Goal: Task Accomplishment & Management: Use online tool/utility

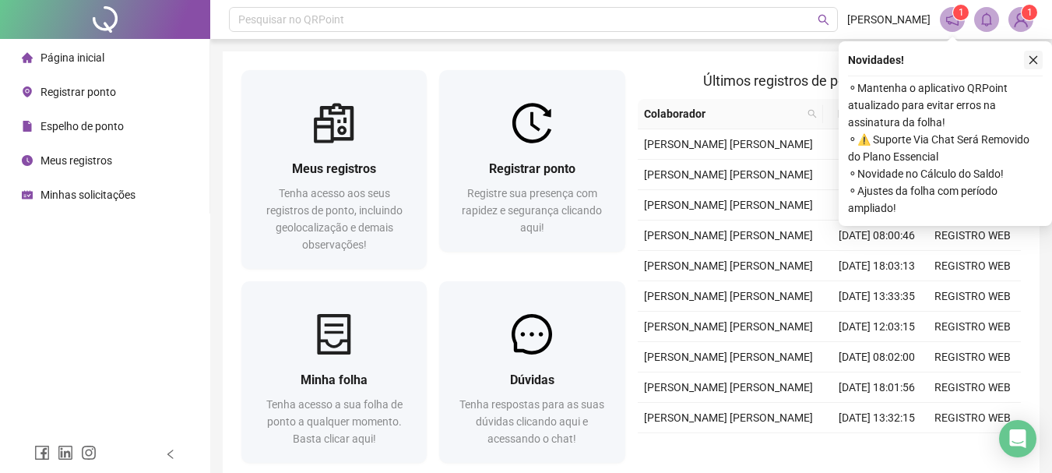
click at [1036, 62] on icon "close" at bounding box center [1033, 60] width 11 height 11
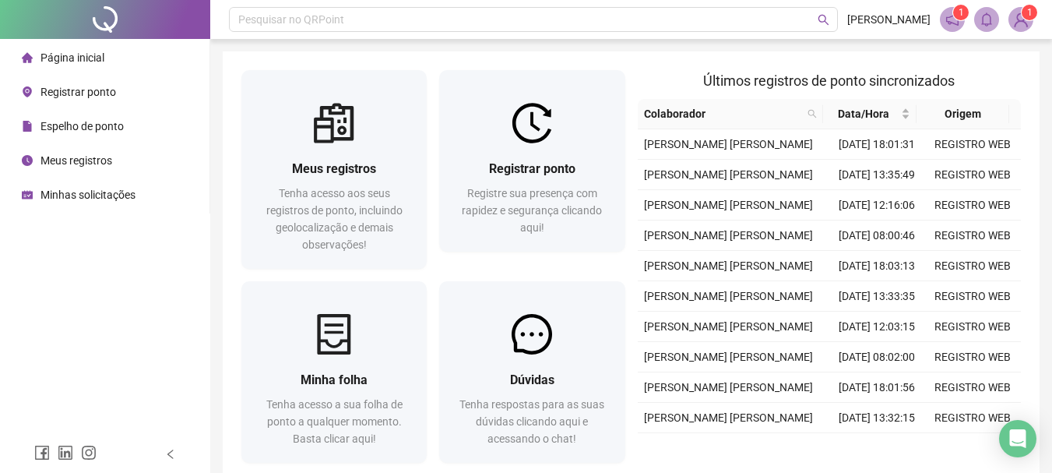
click at [118, 100] on li "Registrar ponto" at bounding box center [104, 91] width 203 height 31
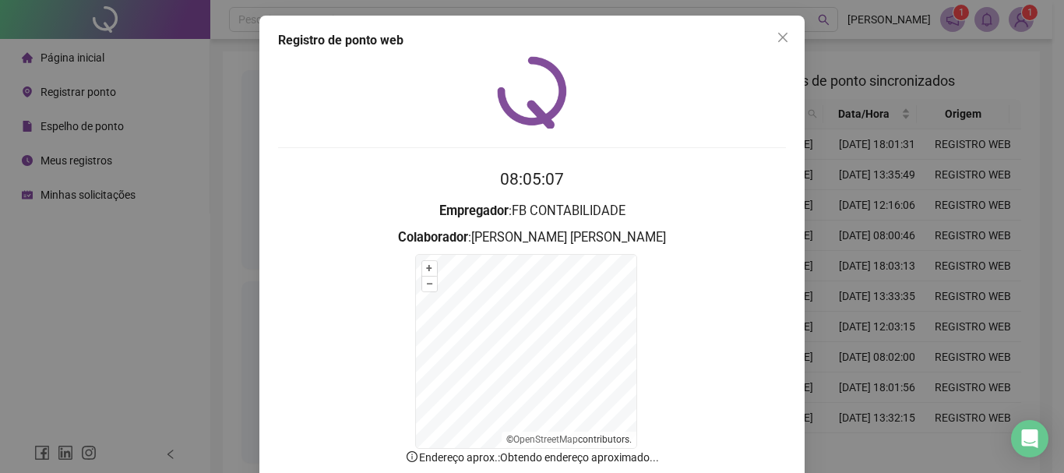
scroll to position [97, 0]
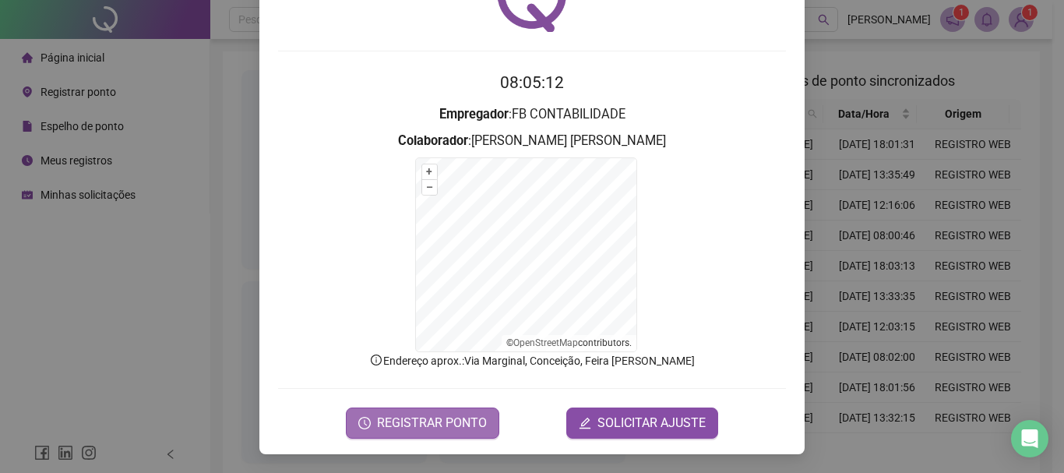
click at [440, 419] on span "REGISTRAR PONTO" at bounding box center [432, 423] width 110 height 19
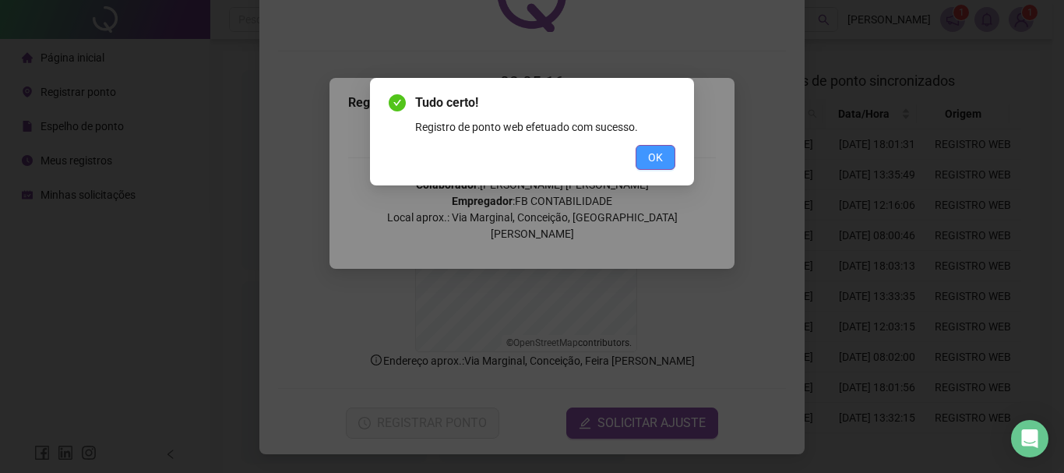
click at [658, 152] on span "OK" at bounding box center [655, 157] width 15 height 17
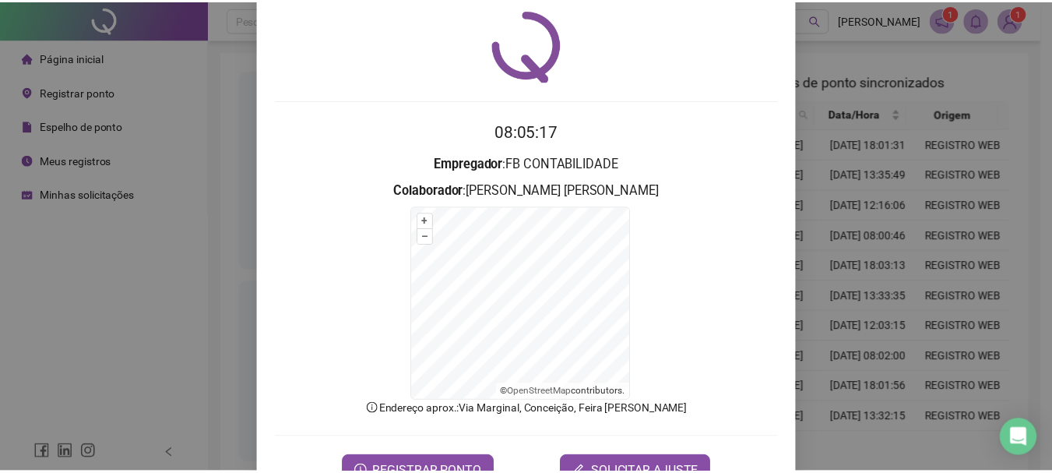
scroll to position [0, 0]
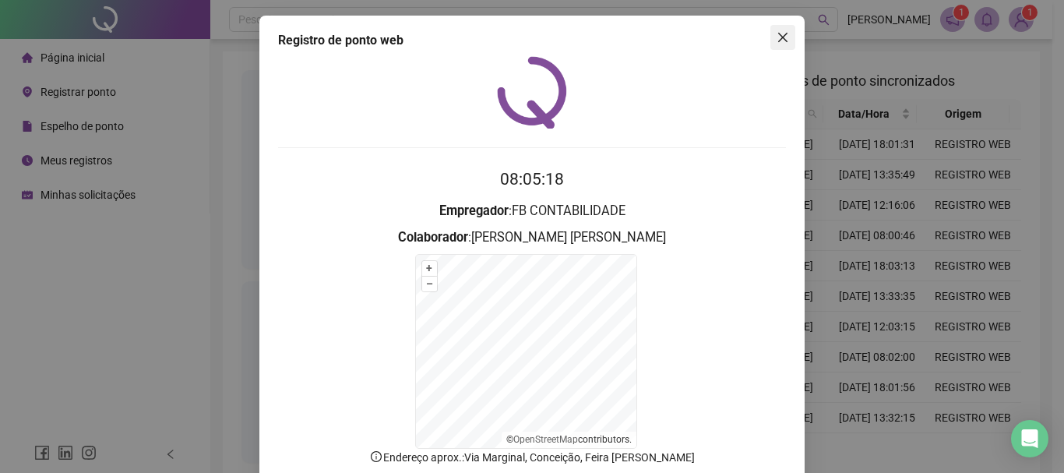
click at [777, 40] on icon "close" at bounding box center [782, 37] width 12 height 12
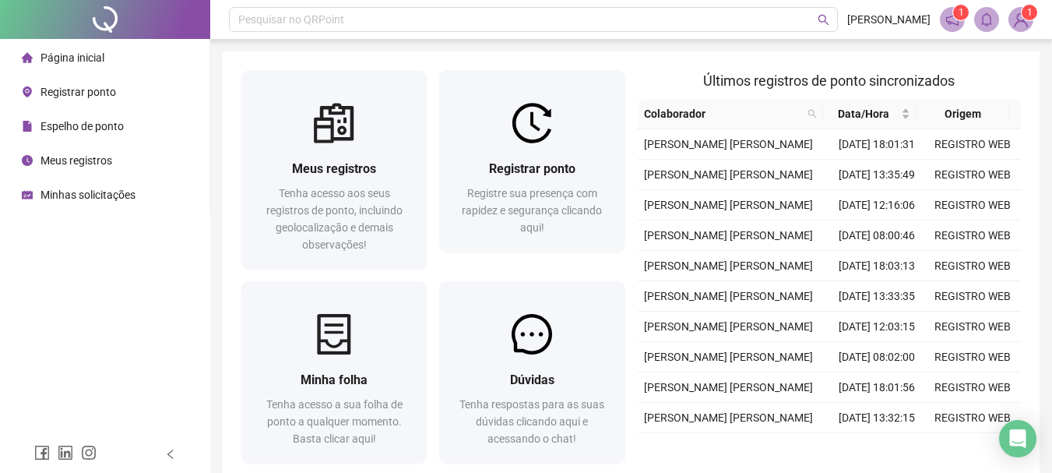
click at [77, 156] on span "Meus registros" at bounding box center [76, 160] width 72 height 12
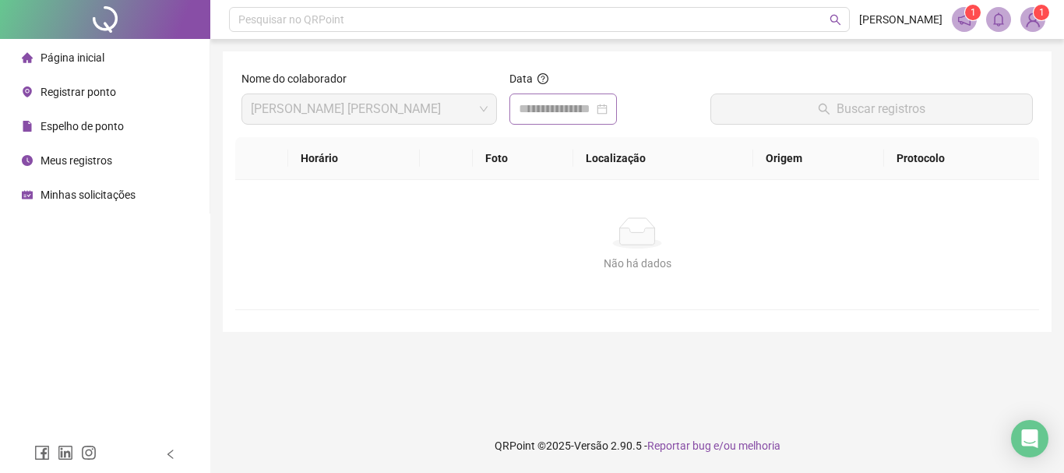
click at [607, 112] on div at bounding box center [563, 109] width 89 height 19
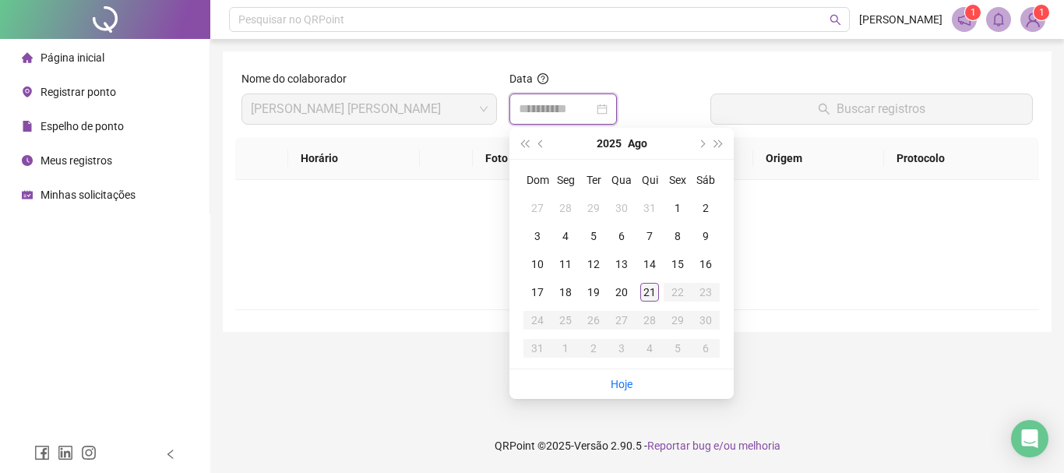
type input "**********"
click at [648, 287] on div "21" at bounding box center [649, 292] width 19 height 19
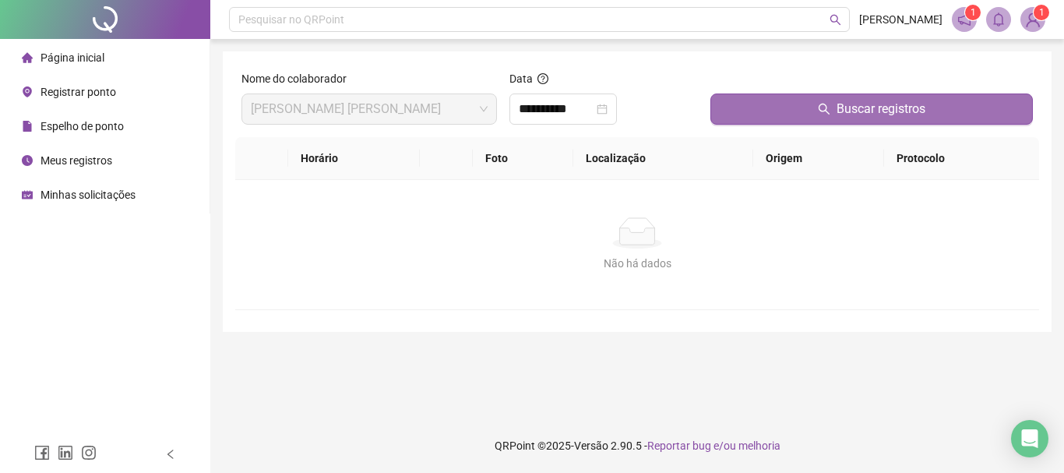
click at [838, 110] on span "Buscar registros" at bounding box center [880, 109] width 89 height 19
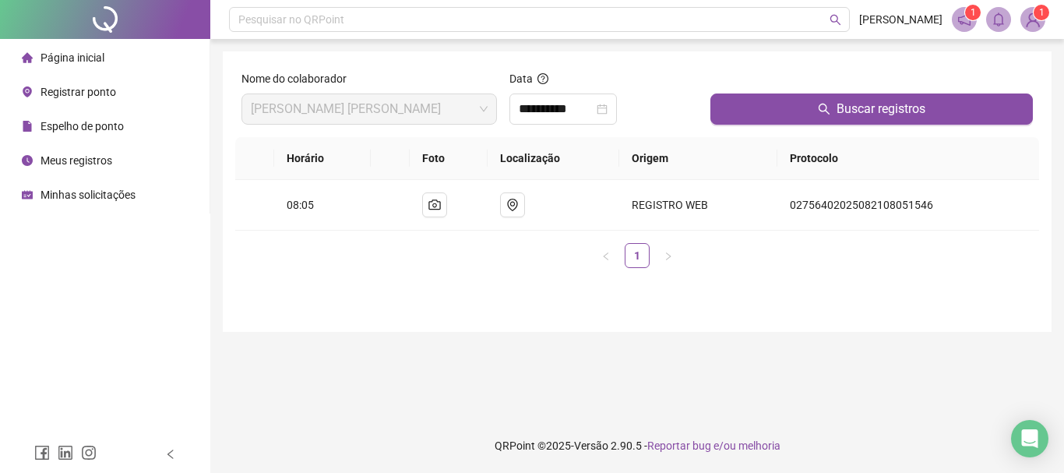
click at [92, 132] on span "Espelho de ponto" at bounding box center [81, 126] width 83 height 12
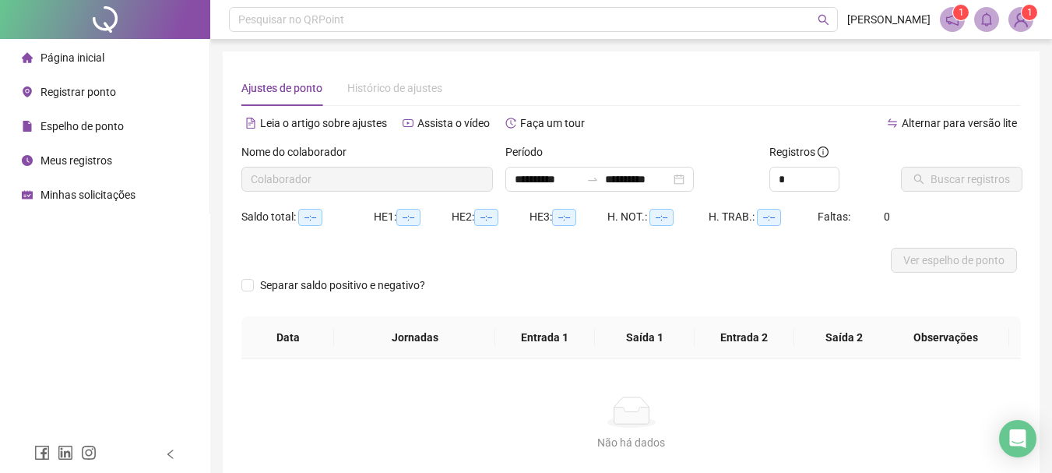
type input "**********"
click at [952, 185] on span "Buscar registros" at bounding box center [970, 179] width 79 height 17
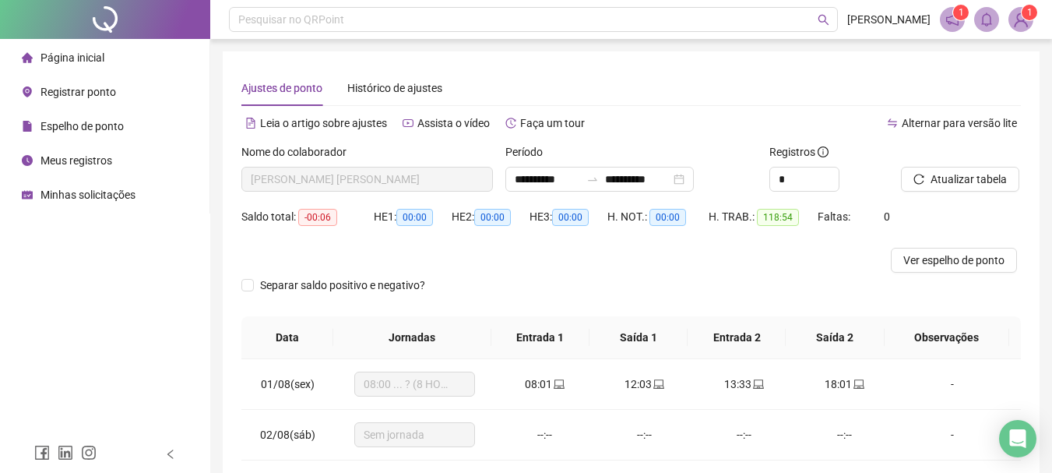
click at [1027, 16] on span "1" at bounding box center [1029, 12] width 5 height 11
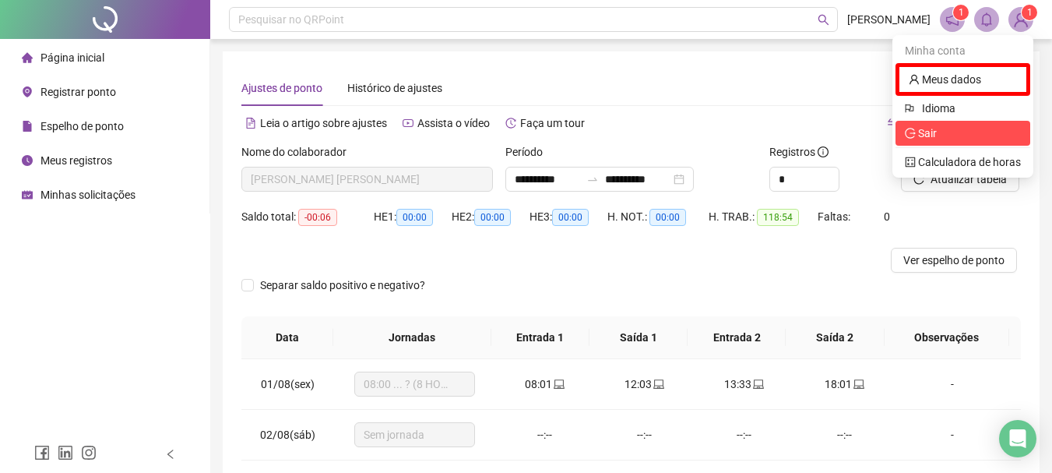
click at [947, 138] on span "Sair" at bounding box center [963, 133] width 116 height 17
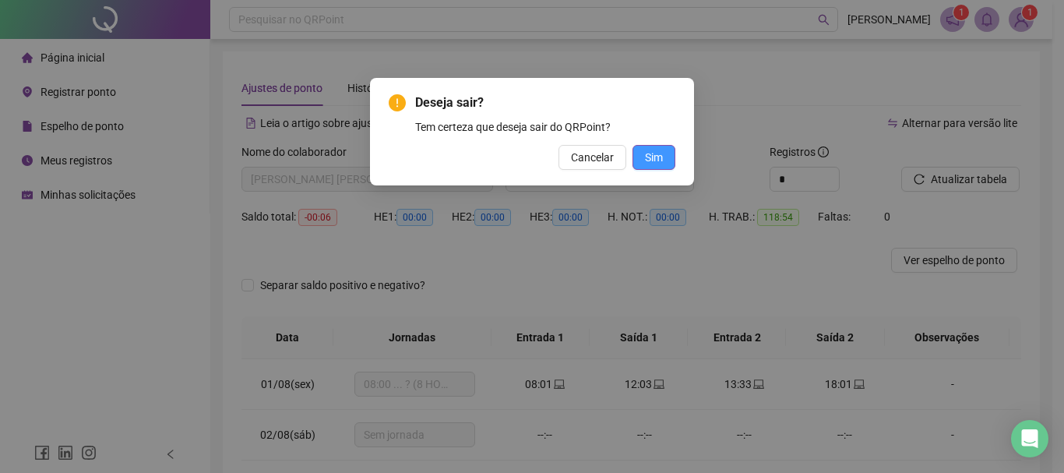
click at [652, 167] on button "Sim" at bounding box center [653, 157] width 43 height 25
